Goal: Information Seeking & Learning: Learn about a topic

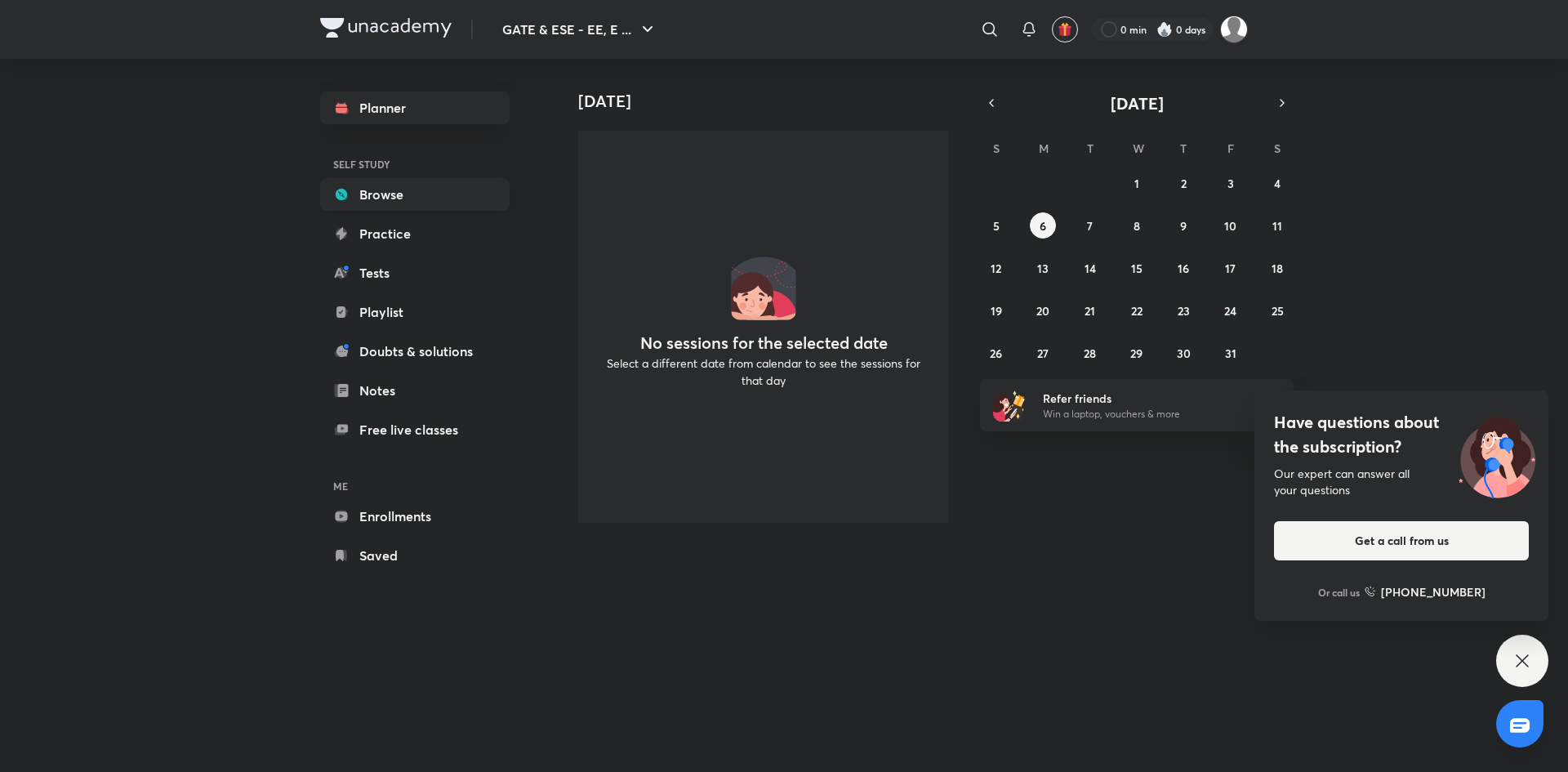
click at [415, 186] on link "Browse" at bounding box center [415, 194] width 190 height 32
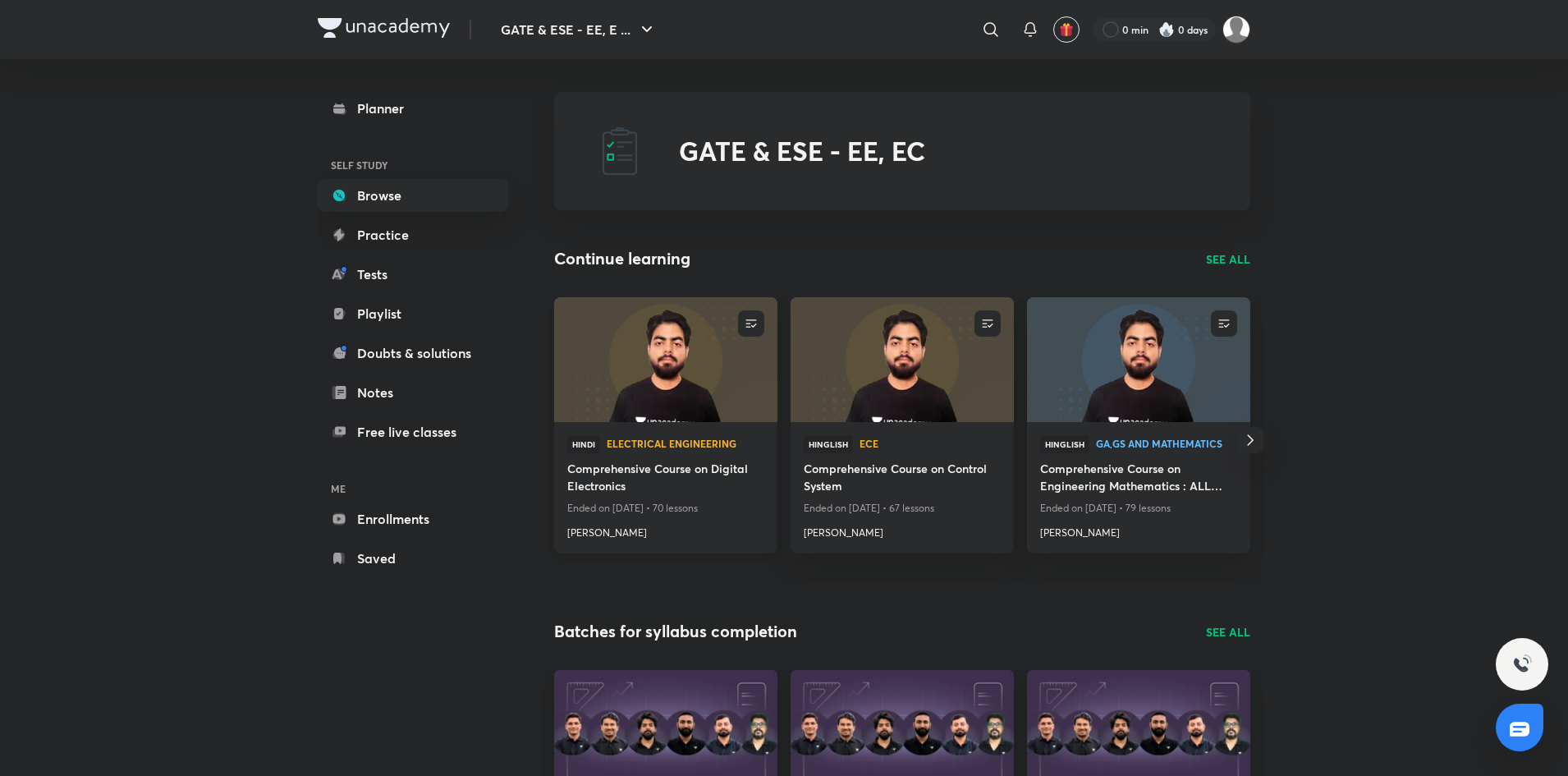
click at [673, 387] on img at bounding box center [665, 359] width 227 height 127
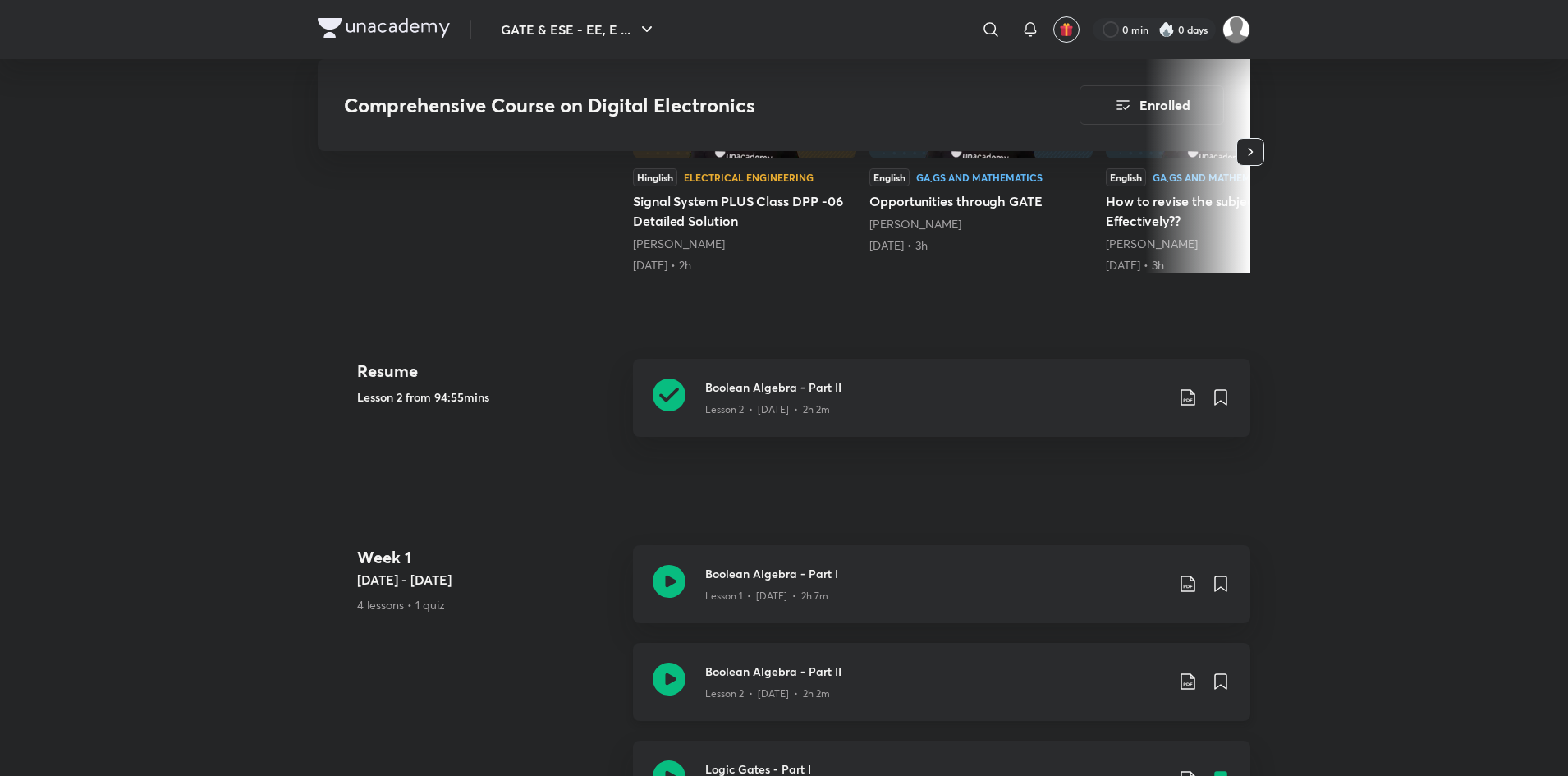
scroll to position [657, 0]
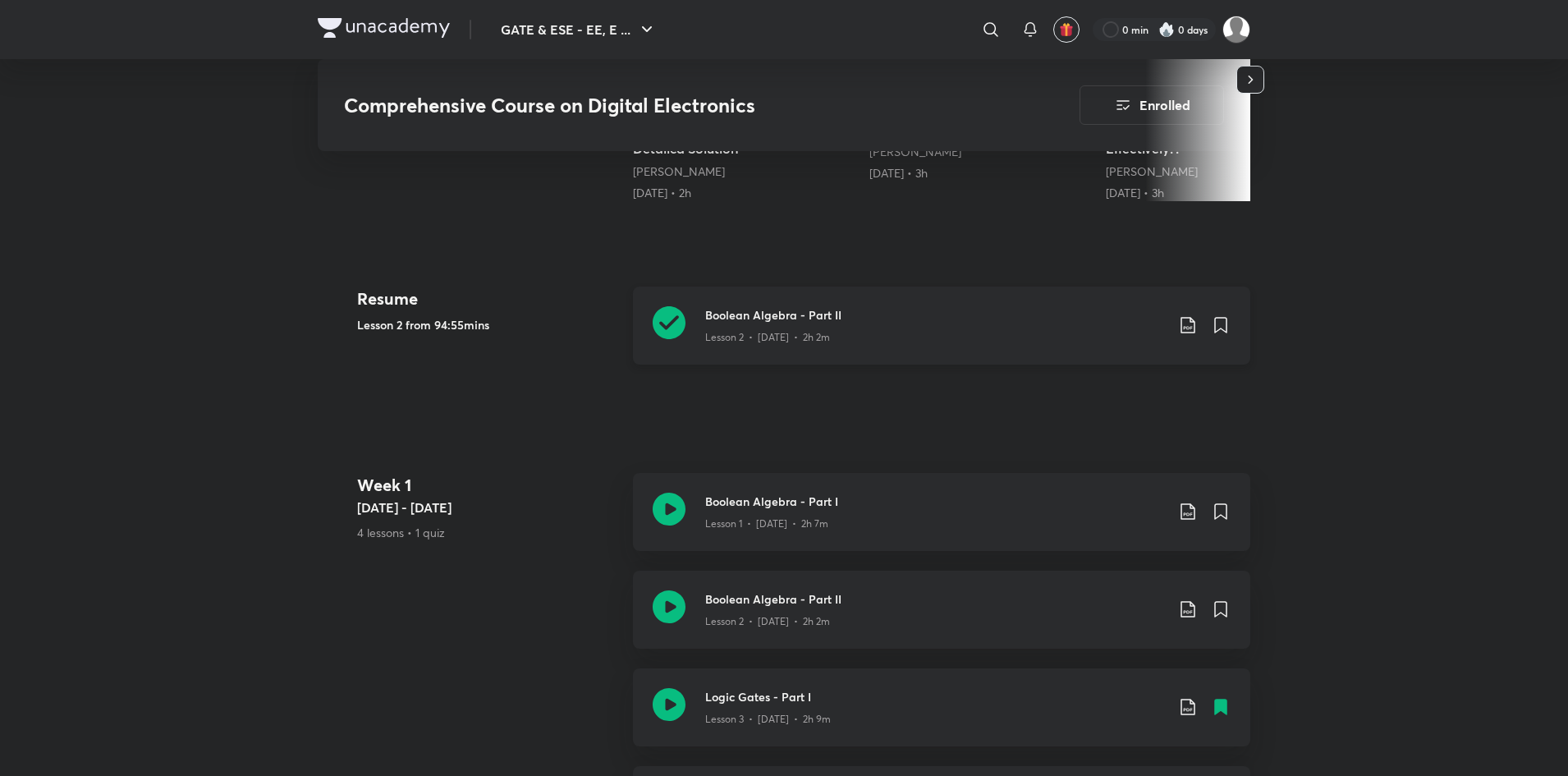
click at [673, 320] on icon at bounding box center [668, 322] width 32 height 32
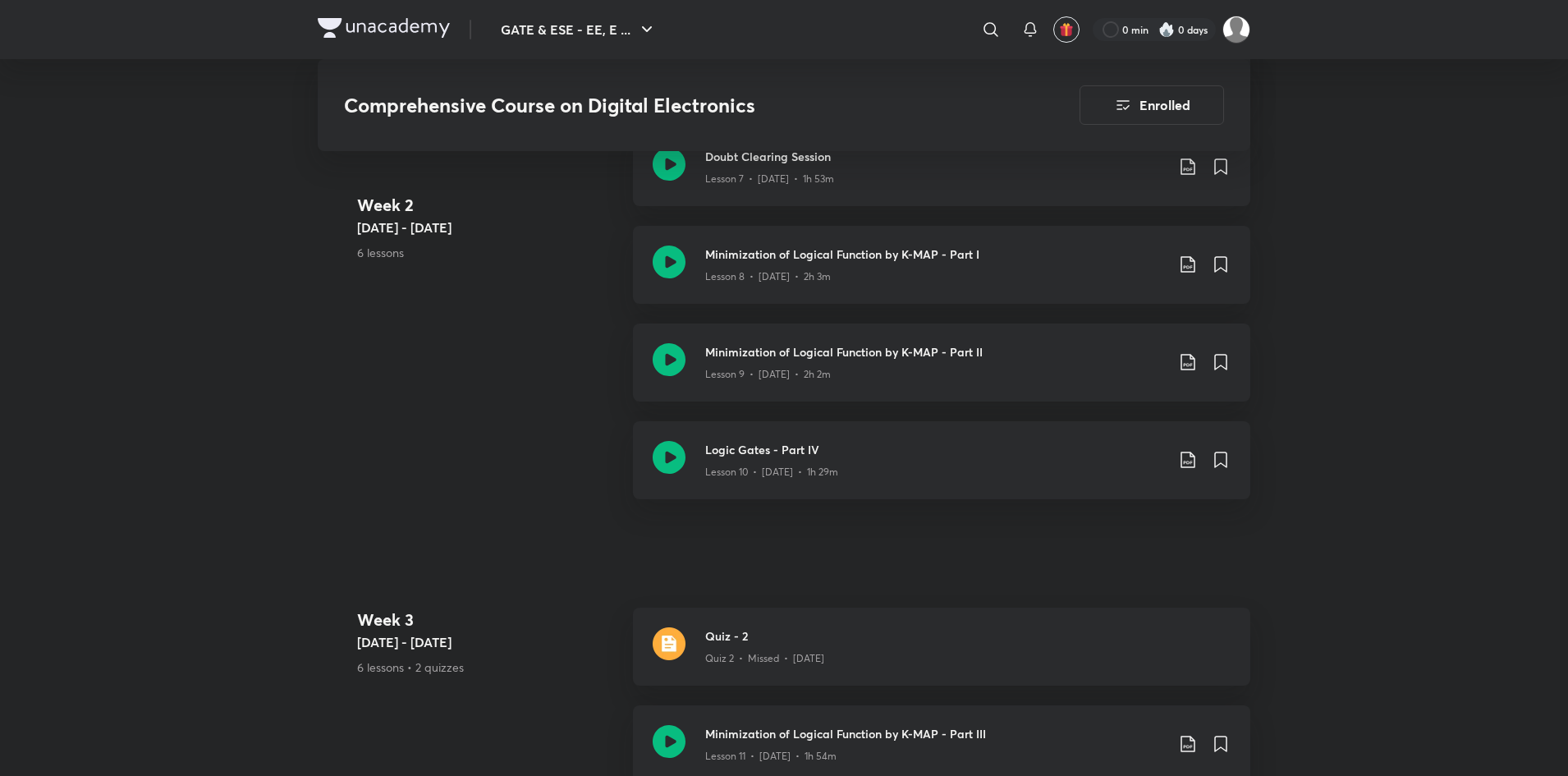
scroll to position [1806, 0]
